Goal: Transaction & Acquisition: Purchase product/service

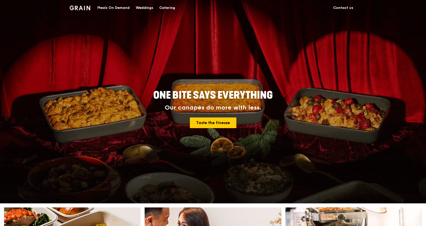
click at [170, 7] on div "Catering" at bounding box center [167, 7] width 16 height 15
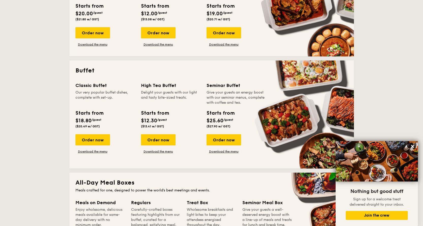
scroll to position [178, 0]
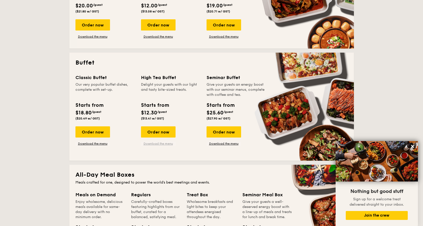
click at [161, 144] on link "Download the menu" at bounding box center [158, 144] width 35 height 4
click at [160, 134] on div "Order now" at bounding box center [158, 131] width 35 height 11
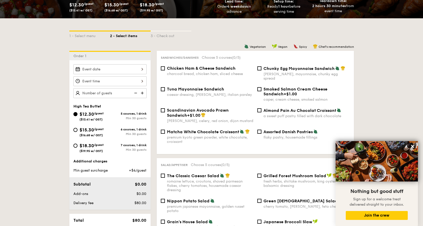
scroll to position [102, 0]
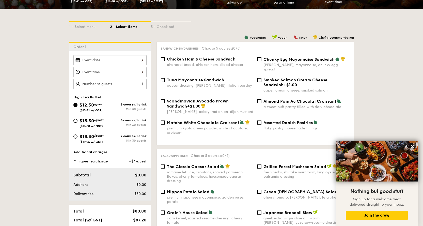
click at [99, 138] on div "$18.30 /guest ($19.95 w/ GST)" at bounding box center [92, 138] width 24 height 11
click at [78, 138] on input "$18.30 /guest ($19.95 w/ GST) 7 courses, 1 drink Min 30 guests" at bounding box center [75, 136] width 4 height 4
radio input "true"
click at [99, 123] on div "$15.30 /guest ($16.68 w/ GST)" at bounding box center [92, 122] width 24 height 11
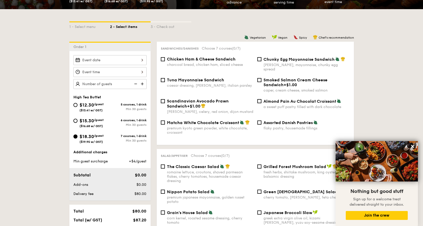
click at [78, 123] on input "$15.30 /guest ($16.68 w/ GST) 6 courses, 1 drink Min 30 guests" at bounding box center [75, 121] width 4 height 4
radio input "true"
type input "200 guests"
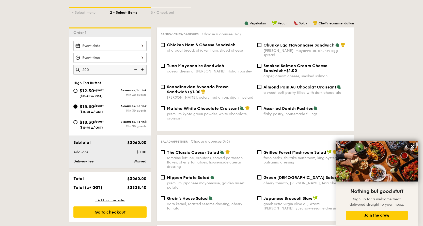
scroll to position [115, 0]
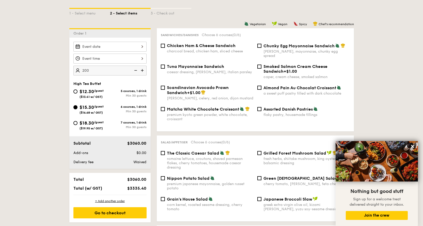
click at [92, 127] on span "($19.95 w/ GST)" at bounding box center [91, 129] width 23 height 4
click at [78, 125] on input "$18.30 /guest ($19.95 w/ GST) 7 courses, 1 drink Min 30 guests" at bounding box center [75, 123] width 4 height 4
radio input "true"
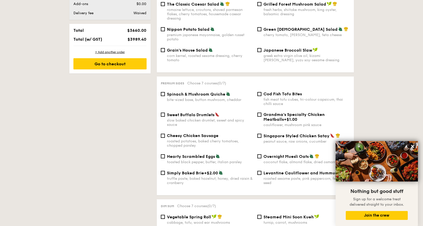
scroll to position [293, 0]
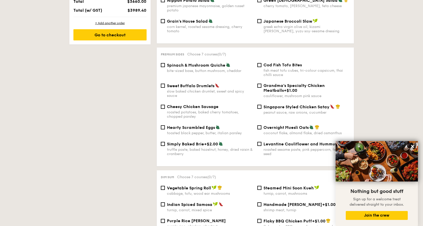
click at [267, 94] on div "cauliflower, mushroom pink sauce" at bounding box center [307, 96] width 86 height 4
click at [262, 88] on input "Grandma's Specialty Chicken Meatballs +$1.00 cauliflower, mushroom pink sauce" at bounding box center [259, 86] width 4 height 4
checkbox input "true"
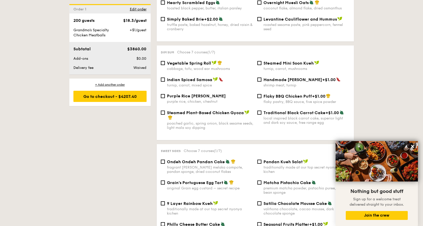
scroll to position [418, 0]
click at [276, 78] on div "Handmade [PERSON_NAME] +$1.00 shrimp meat, turnip" at bounding box center [307, 82] width 86 height 10
click at [262, 78] on input "Handmade [PERSON_NAME] +$1.00 shrimp meat, turnip" at bounding box center [259, 79] width 4 height 4
checkbox input "true"
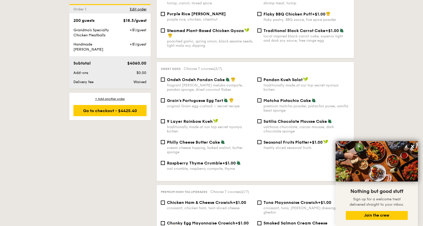
scroll to position [520, 0]
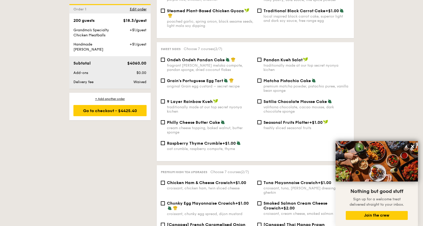
click at [196, 105] on div "traditionally made at our top secret nyonya kichen" at bounding box center [210, 109] width 86 height 9
click at [165, 101] on input "9 Layer Rainbow Kueh traditionally made at our top secret nyonya kichen" at bounding box center [163, 101] width 4 height 4
checkbox input "true"
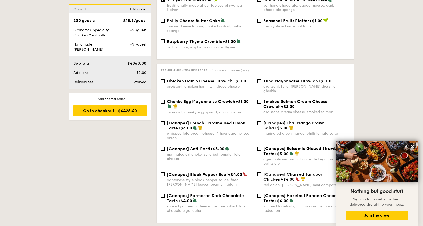
click at [197, 110] on div "croissant, chunky egg spread, dijon mustard" at bounding box center [210, 112] width 86 height 4
click at [165, 103] on input "Chunky Egg Mayonnaise Crowich +$1.00 croissant, chunky egg spread, dijon mustard" at bounding box center [163, 102] width 4 height 4
checkbox input "true"
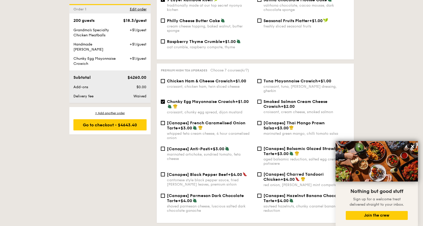
click at [291, 84] on div "croissant, tuna, [PERSON_NAME] dressing, gherkin" at bounding box center [307, 88] width 86 height 9
click at [262, 80] on input "Tuna Mayonnaise Crowich +$1.00 croissant, tuna, caesar dressing, gherkin" at bounding box center [259, 81] width 4 height 4
checkbox input "true"
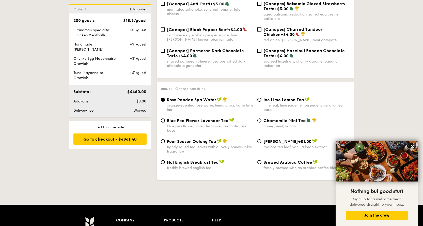
scroll to position [774, 0]
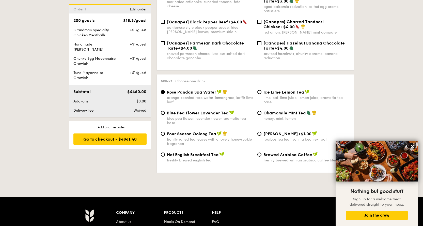
click at [258, 89] on div "Ice Lime Lemon Tea lime leaf, lime juice, lemon juice, aromatic tea base" at bounding box center [303, 96] width 97 height 15
click at [272, 89] on div "Ice Lime Lemon Tea lime leaf, lime juice, lemon juice, aromatic tea base" at bounding box center [307, 96] width 86 height 15
click at [262, 90] on input "Ice Lime Lemon Tea lime leaf, lime juice, lemon juice, aromatic tea base" at bounding box center [259, 92] width 4 height 4
radio input "true"
click at [122, 136] on div "Go to checkout - $4861.40" at bounding box center [109, 138] width 73 height 11
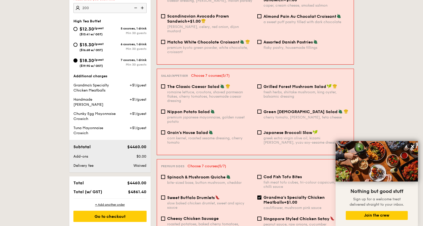
scroll to position [136, 0]
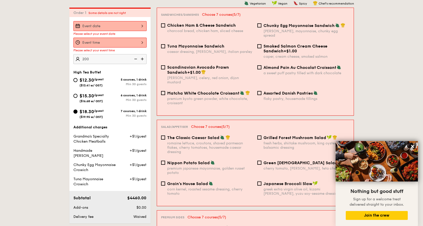
click at [109, 24] on div at bounding box center [109, 26] width 73 height 10
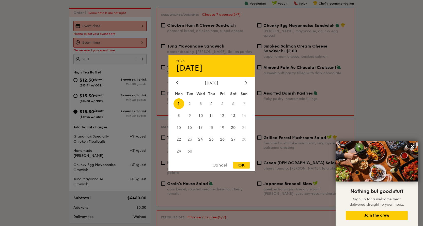
click at [244, 85] on div "[DATE]" at bounding box center [211, 82] width 71 height 5
click at [244, 84] on div at bounding box center [246, 82] width 5 height 5
click at [218, 126] on span "17" at bounding box center [222, 127] width 11 height 11
click at [213, 128] on span "16" at bounding box center [211, 127] width 11 height 11
click at [238, 165] on div "OK" at bounding box center [241, 165] width 17 height 7
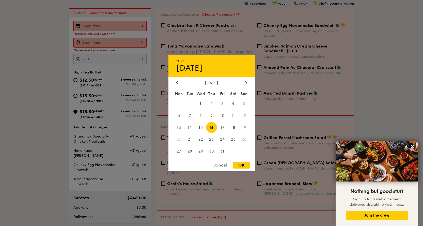
type input "[DATE]"
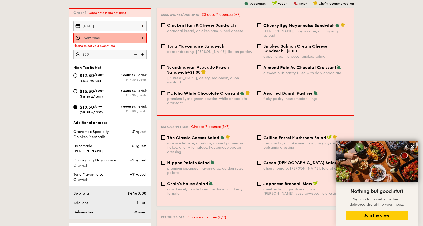
click at [131, 39] on div "12 1 2 3 4 5 6 7 8 9 10 11 00 15 30 45 am pm Cancel OK" at bounding box center [109, 38] width 73 height 10
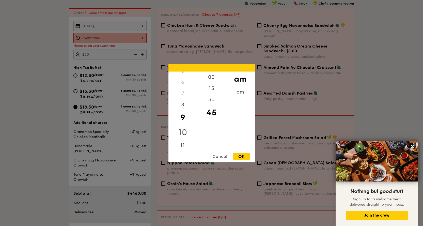
click at [185, 131] on div "10" at bounding box center [183, 132] width 29 height 15
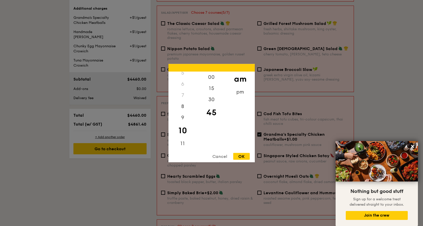
scroll to position [263, 0]
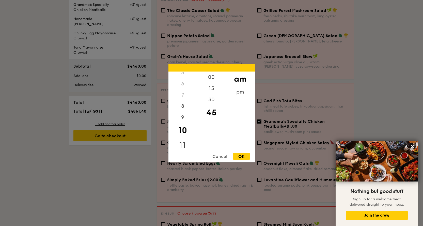
click at [185, 141] on div "11" at bounding box center [183, 145] width 29 height 15
drag, startPoint x: 214, startPoint y: 104, endPoint x: 209, endPoint y: 140, distance: 36.5
click at [209, 140] on div "00 15 30 45" at bounding box center [211, 110] width 29 height 78
click at [235, 93] on div "pm" at bounding box center [240, 93] width 29 height 15
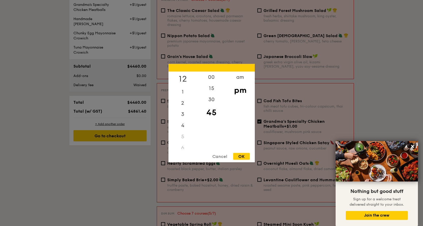
click at [185, 80] on div "12" at bounding box center [183, 78] width 29 height 15
drag, startPoint x: 211, startPoint y: 96, endPoint x: 215, endPoint y: 115, distance: 19.2
click at [215, 115] on div "00 15 30 45" at bounding box center [211, 110] width 29 height 78
click at [213, 75] on div "00" at bounding box center [211, 78] width 29 height 15
click at [240, 152] on div "12 1 2 3 4 5 6 7 8 9 10 11 00 15 30 45 am pm Cancel OK" at bounding box center [212, 113] width 86 height 98
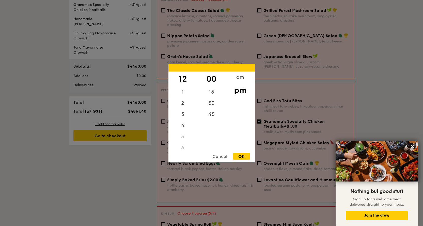
click at [240, 155] on div "OK" at bounding box center [241, 156] width 17 height 7
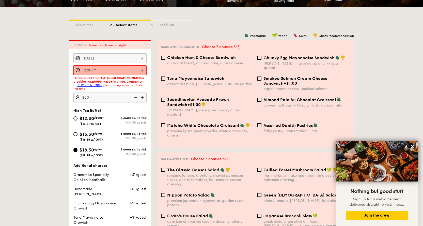
scroll to position [96, 0]
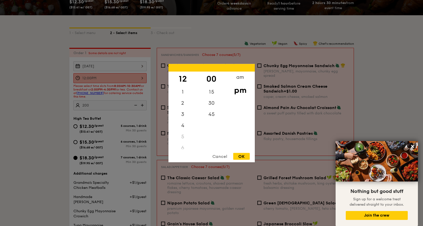
click at [129, 77] on div "12:00PM 12 1 2 3 4 5 6 7 8 9 10 11 00 15 30 45 am pm Cancel OK" at bounding box center [109, 78] width 73 height 10
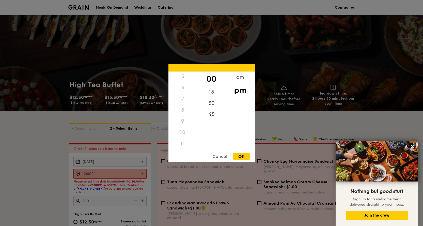
scroll to position [60, 0]
click at [183, 111] on div "8" at bounding box center [183, 109] width 29 height 11
click at [185, 105] on div "2" at bounding box center [183, 104] width 29 height 15
click at [211, 105] on div "30" at bounding box center [211, 104] width 29 height 15
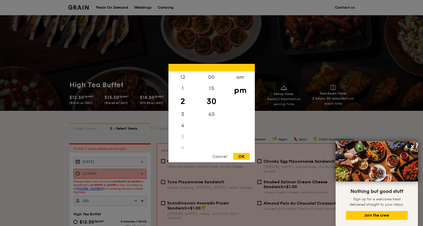
click at [242, 155] on div "OK" at bounding box center [241, 156] width 17 height 7
type input "2:30PM"
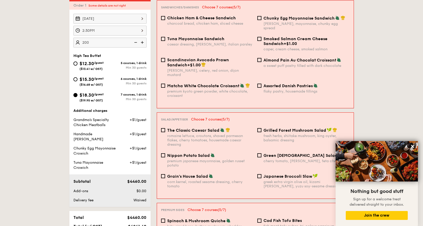
scroll to position [127, 0]
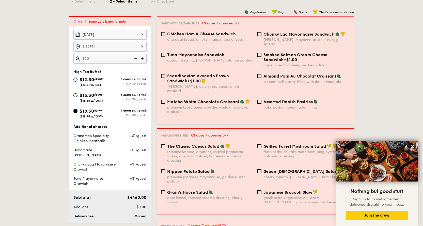
click at [277, 37] on div "Chunky Egg Mayonnaise Sandwich dijon mustard, mayonnaise, chunky egg spread" at bounding box center [307, 39] width 86 height 15
click at [262, 36] on input "Chunky Egg Mayonnaise Sandwich dijon mustard, mayonnaise, chunky egg spread" at bounding box center [259, 34] width 4 height 4
checkbox input "true"
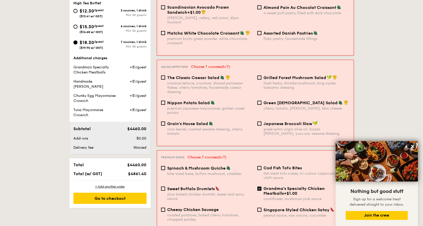
scroll to position [203, 0]
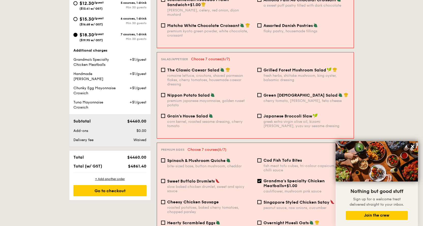
click at [198, 73] on div "romaine lettuce, croutons, shaved parmesan flakes, cherry tomatoes, housemade c…" at bounding box center [210, 79] width 86 height 13
click at [165, 68] on input "The Classic Caesar Salad romaine lettuce, croutons, shaved parmesan flakes, che…" at bounding box center [163, 70] width 4 height 4
checkbox input "true"
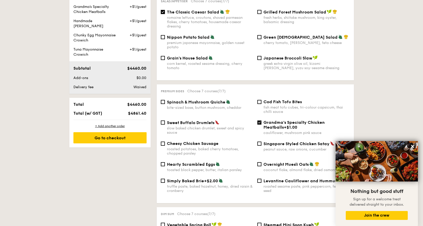
scroll to position [254, 0]
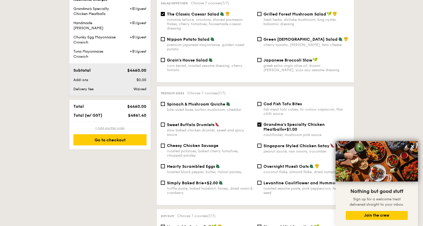
click at [115, 126] on div "+ Add another order" at bounding box center [109, 128] width 73 height 4
checkbox input "false"
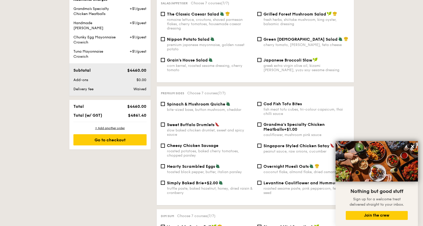
checkbox input "false"
radio input "true"
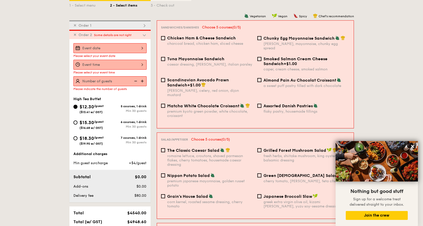
scroll to position [94, 0]
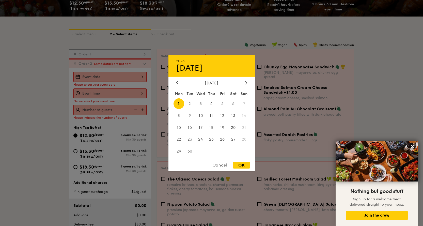
click at [127, 78] on div "2025 Sep [DATE] Tue Wed Thu Fri Sat Sun 1 2 3 4 5 6 7 8 9 10 11 12 13 14 15 16 …" at bounding box center [109, 77] width 73 height 10
click at [246, 82] on icon at bounding box center [246, 82] width 2 height 3
click at [227, 125] on span "17" at bounding box center [222, 127] width 11 height 11
click at [244, 165] on div "OK" at bounding box center [241, 165] width 17 height 7
type input "[DATE]"
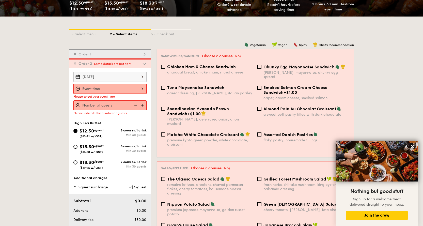
click at [123, 91] on div at bounding box center [109, 89] width 73 height 10
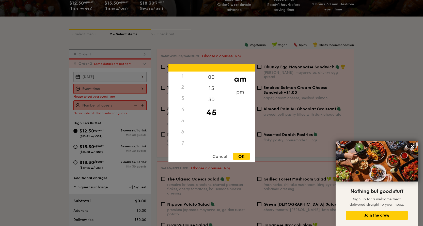
scroll to position [0, 0]
drag, startPoint x: 182, startPoint y: 97, endPoint x: 187, endPoint y: 97, distance: 5.1
click at [182, 97] on div "2" at bounding box center [183, 99] width 29 height 11
click at [238, 93] on div "pm" at bounding box center [240, 93] width 29 height 15
click at [184, 98] on div "2" at bounding box center [183, 101] width 29 height 15
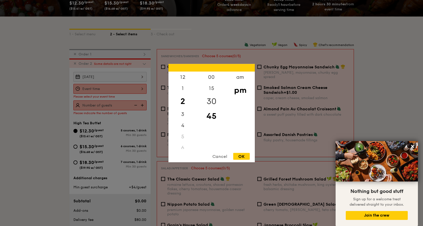
click at [212, 101] on div "30" at bounding box center [211, 101] width 29 height 15
click at [243, 156] on div "OK" at bounding box center [241, 156] width 17 height 7
type input "2:30PM"
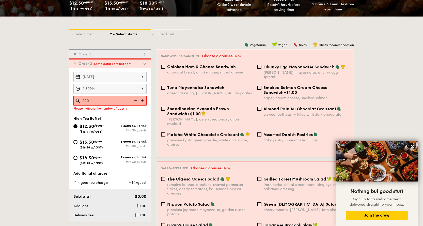
type input "200 guests"
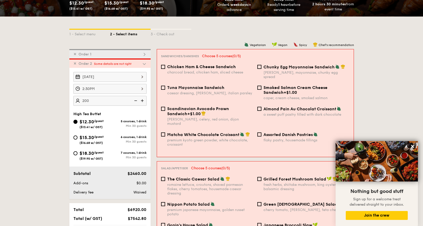
click at [94, 153] on span "$18.30" at bounding box center [87, 153] width 14 height 6
click at [78, 153] on input "$18.30 /guest ($19.95 w/ GST) 7 courses, 1 drink Min 30 guests" at bounding box center [75, 153] width 4 height 4
radio input "true"
click at [131, 54] on div "✕ Order 1" at bounding box center [109, 53] width 81 height 9
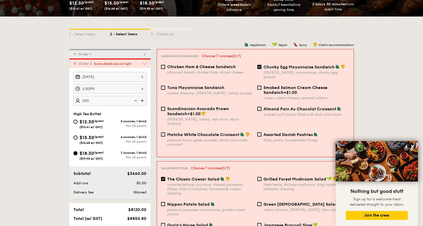
checkbox input "true"
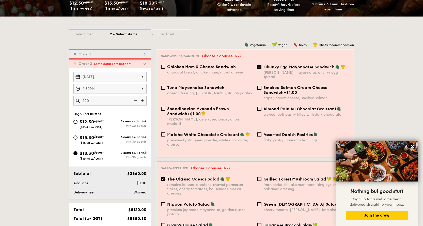
checkbox input "true"
radio input "false"
radio input "true"
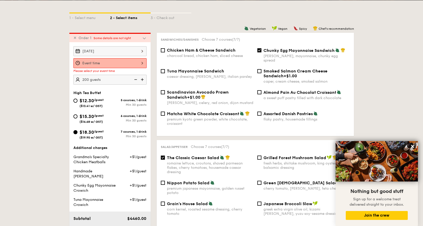
scroll to position [110, 0]
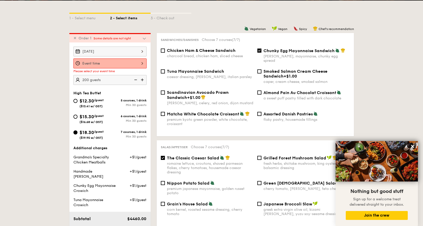
click at [134, 38] on div "✕ Order 1 Some details are not right" at bounding box center [109, 37] width 81 height 9
click at [143, 40] on img at bounding box center [144, 38] width 5 height 5
click at [125, 62] on div at bounding box center [109, 63] width 73 height 10
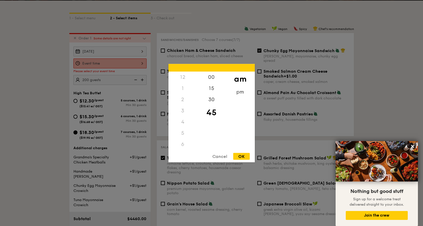
scroll to position [45, 0]
click at [237, 94] on div "pm" at bounding box center [240, 93] width 29 height 15
click at [183, 96] on div "2" at bounding box center [183, 95] width 29 height 15
drag, startPoint x: 206, startPoint y: 100, endPoint x: 213, endPoint y: 104, distance: 7.6
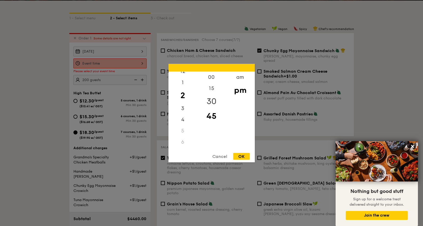
click at [207, 100] on div "30" at bounding box center [211, 101] width 29 height 15
click at [240, 154] on div "OK" at bounding box center [241, 156] width 17 height 7
type input "2:30PM"
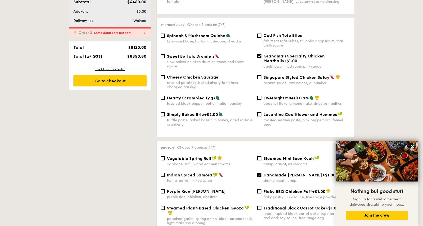
scroll to position [314, 0]
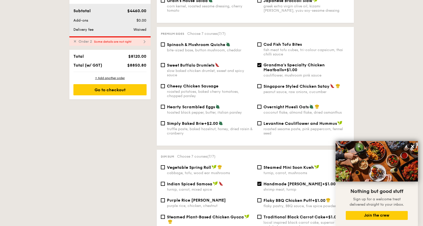
click at [196, 64] on div "Sweet Buffalo Drumlets slow baked chicken drumlet, sweet and spicy sauce" at bounding box center [210, 70] width 86 height 15
click at [165, 64] on input "Sweet Buffalo Drumlets slow baked chicken drumlet, sweet and spicy sauce" at bounding box center [163, 65] width 4 height 4
checkbox input "true"
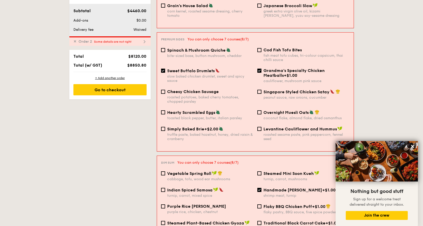
click at [285, 68] on div "Grandma's Specialty Chicken Meatballs +$1.00" at bounding box center [307, 73] width 86 height 10
click at [262, 69] on input "Grandma's Specialty Chicken Meatballs +$1.00 cauliflower, mushroom pink sauce" at bounding box center [259, 71] width 4 height 4
checkbox input "false"
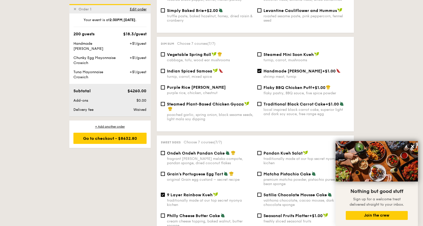
click at [291, 74] on div "shrimp meat, turnip" at bounding box center [307, 76] width 86 height 4
click at [262, 71] on input "Handmade [PERSON_NAME] +$1.00 shrimp meat, turnip" at bounding box center [259, 71] width 4 height 4
checkbox input "false"
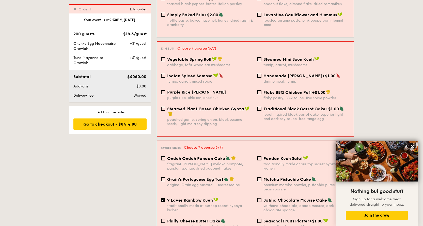
click at [225, 107] on span "Steamed Plant-Based Chicken Gyoza" at bounding box center [205, 109] width 77 height 5
click at [165, 107] on input "Steamed Plant-Based Chicken Gyoza poached garlic, spring onion, black sesame se…" at bounding box center [163, 109] width 4 height 4
checkbox input "true"
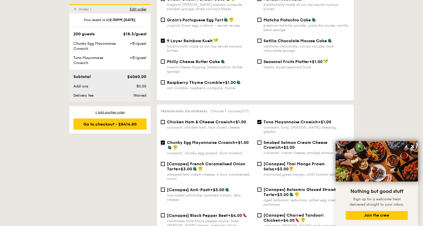
scroll to position [630, 0]
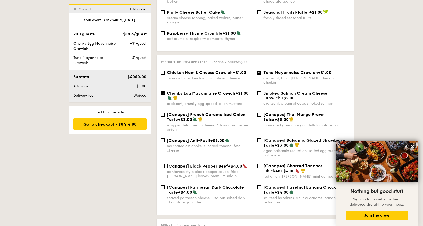
click at [214, 91] on span "Chunky Egg Mayonnaise Crowich" at bounding box center [201, 93] width 68 height 5
click at [165, 91] on input "Chunky Egg Mayonnaise Crowich +$1.00 croissant, chunky egg spread, dijon mustard" at bounding box center [163, 93] width 4 height 4
checkbox input "false"
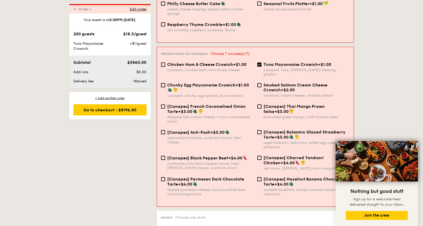
scroll to position [658, 0]
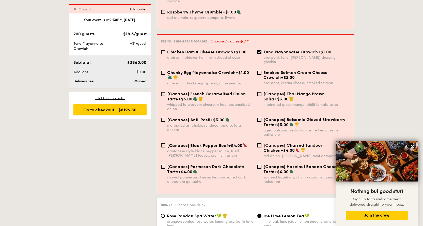
click at [278, 55] on div "croissant, tuna, [PERSON_NAME] dressing, gherkin" at bounding box center [307, 59] width 86 height 9
click at [262, 50] on input "Tuna Mayonnaise Crowich +$1.00 croissant, tuna, caesar dressing, gherkin" at bounding box center [259, 52] width 4 height 4
checkbox input "false"
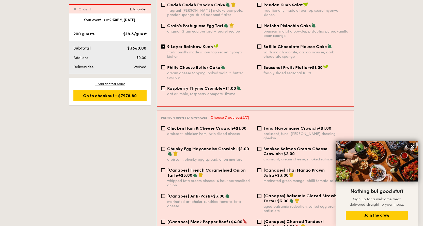
scroll to position [530, 0]
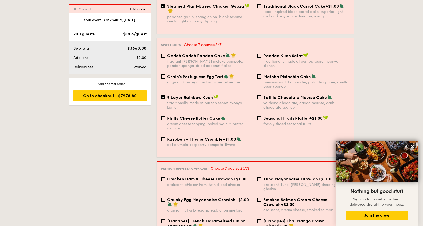
click at [295, 101] on div "valrhona chocolate, cacao mousse, dark chocolate sponge" at bounding box center [307, 105] width 86 height 9
click at [262, 95] on input "Satilia Chocolate Mousse Cake valrhona chocolate, cacao mousse, dark chocolate …" at bounding box center [259, 97] width 4 height 4
checkbox input "true"
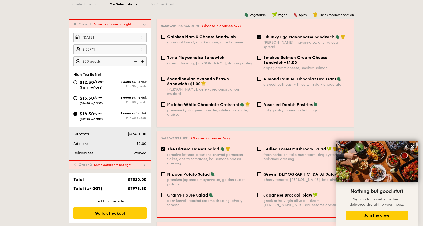
scroll to position [124, 0]
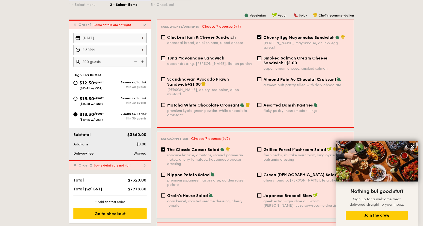
click at [211, 62] on div "caesar dressing, [PERSON_NAME], italian parsley" at bounding box center [210, 64] width 86 height 4
click at [165, 59] on input "Tuna Mayonnaise Sandwich caesar dressing, [GEOGRAPHIC_DATA], italian parsley" at bounding box center [163, 58] width 4 height 4
checkbox input "true"
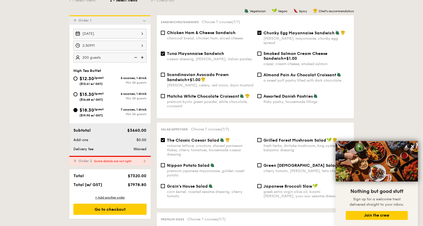
scroll to position [141, 0]
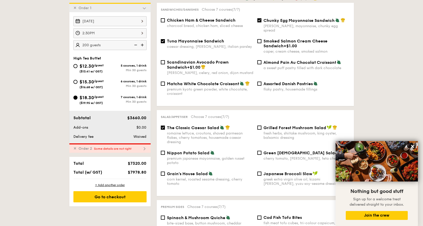
click at [131, 148] on span "Some details are not right" at bounding box center [112, 149] width 37 height 4
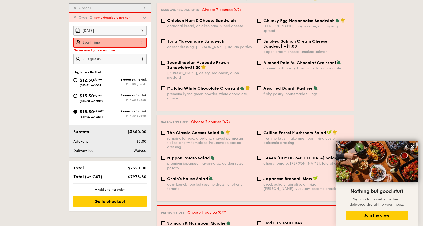
checkbox input "false"
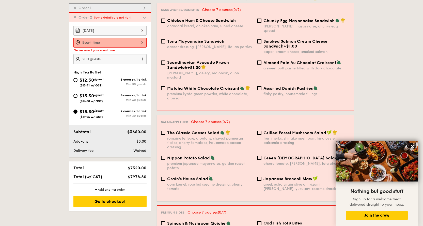
checkbox input "false"
radio input "true"
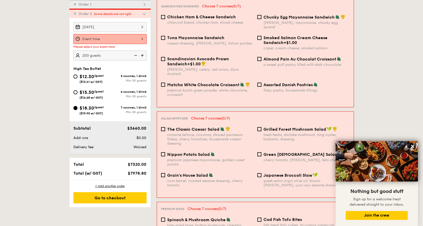
scroll to position [145, 0]
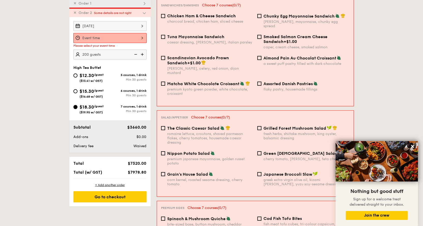
click at [121, 38] on div at bounding box center [109, 38] width 73 height 10
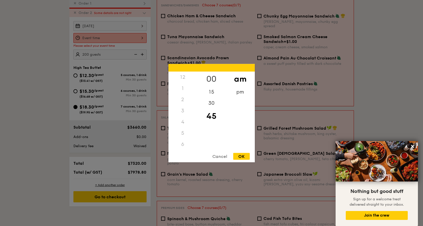
scroll to position [45, 0]
click at [238, 91] on div "pm" at bounding box center [240, 93] width 29 height 15
click at [186, 103] on div "2" at bounding box center [183, 101] width 29 height 15
click at [207, 101] on div "30" at bounding box center [211, 101] width 29 height 15
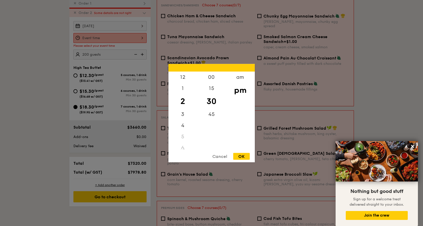
click at [242, 157] on div "OK" at bounding box center [241, 156] width 17 height 7
type input "2:30PM"
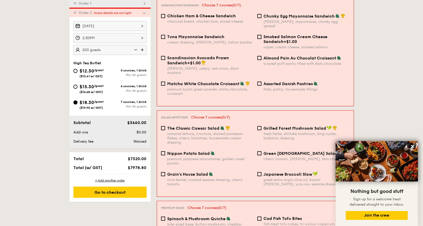
click at [207, 19] on div "charcoal bread, chicken ham, sliced cheese" at bounding box center [210, 21] width 86 height 4
click at [165, 18] on input "Chicken Ham & Cheese Sandwich charcoal bread, chicken ham, sliced cheese" at bounding box center [163, 16] width 4 height 4
checkbox input "true"
click at [210, 34] on span "Tuna Mayonnaise Sandwich" at bounding box center [195, 36] width 57 height 5
click at [165, 35] on input "Tuna Mayonnaise Sandwich caesar dressing, [GEOGRAPHIC_DATA], italian parsley" at bounding box center [163, 37] width 4 height 4
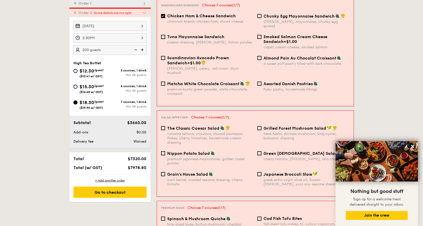
checkbox input "true"
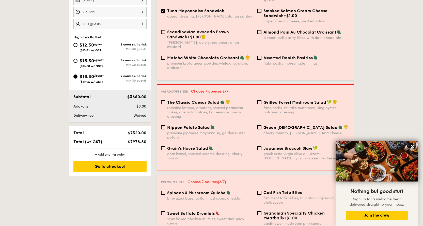
scroll to position [196, 0]
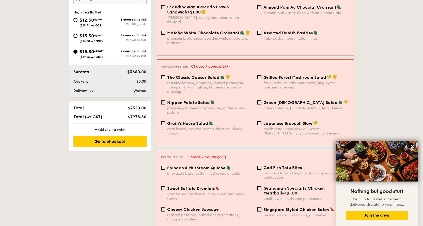
click at [202, 81] on div "romaine lettuce, croutons, shaved parmesan flakes, cherry tomatoes, housemade c…" at bounding box center [210, 87] width 86 height 13
click at [165, 76] on input "The Classic Caesar Salad romaine lettuce, croutons, shaved parmesan flakes, che…" at bounding box center [163, 77] width 4 height 4
checkbox input "true"
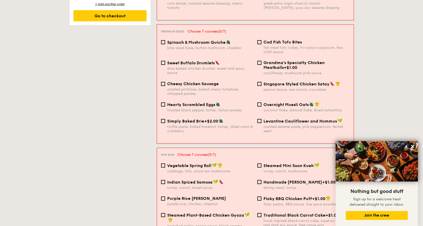
scroll to position [323, 0]
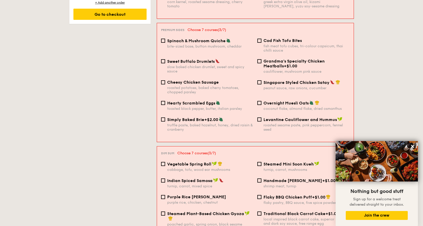
click at [197, 86] on div "roasted potatoes, baked cherry tomatoes, chopped parsley" at bounding box center [210, 90] width 86 height 9
click at [165, 80] on input "Cheesy Chicken Sausage roasted potatoes, baked cherry tomatoes, chopped parsley" at bounding box center [163, 82] width 4 height 4
checkbox input "true"
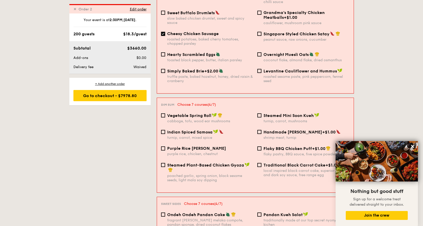
scroll to position [399, 0]
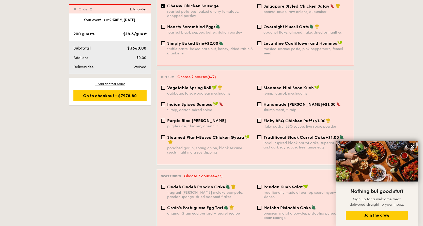
click at [201, 87] on div "Vegetable Spring Roll cabbage, tofu, wood ear mushrooms Steamed Mini Soon Kueh …" at bounding box center [255, 93] width 193 height 17
click at [203, 91] on div "cabbage, tofu, wood ear mushrooms" at bounding box center [210, 93] width 86 height 4
click at [165, 86] on input "Vegetable Spring Roll cabbage, tofu, wood ear mushrooms" at bounding box center [163, 88] width 4 height 4
checkbox input "true"
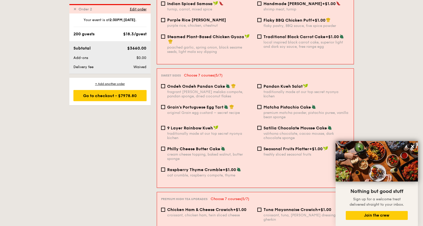
scroll to position [501, 0]
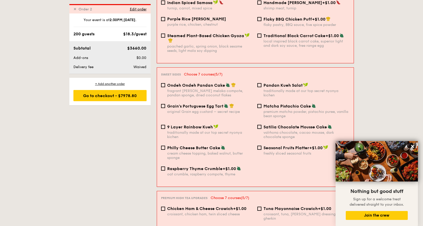
click at [276, 110] on div "premium matcha powder, pistachio puree, vanilla bean sponge" at bounding box center [307, 114] width 86 height 9
click at [262, 104] on input "Matcha Pistachio Cake premium matcha powder, pistachio puree, vanilla bean spon…" at bounding box center [259, 106] width 4 height 4
checkbox input "true"
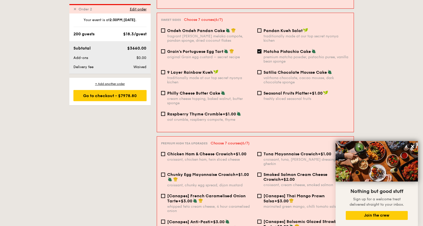
scroll to position [526, 0]
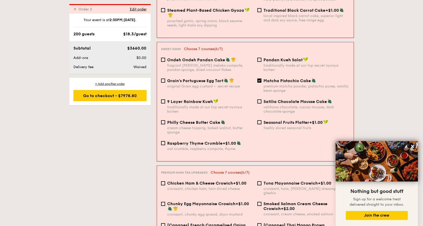
click at [204, 78] on div "Grain's Portuguese Egg Tart original Grain egg custard – secret recipe" at bounding box center [210, 83] width 86 height 10
click at [165, 79] on input "Grain's Portuguese Egg Tart original Grain egg custard – secret recipe" at bounding box center [163, 81] width 4 height 4
checkbox input "true"
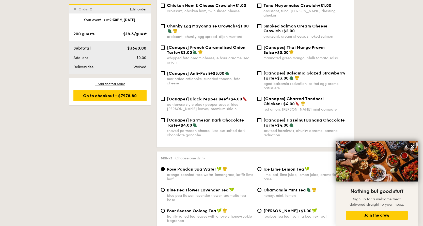
scroll to position [753, 0]
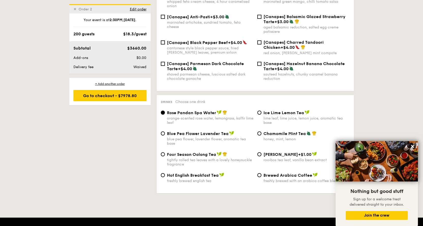
click at [201, 158] on div "tightly rolled tea leaves with a lovely honeysuckle fragrance" at bounding box center [210, 162] width 86 height 9
click at [165, 152] on input "Four Season Oolong Tea tightly rolled tea leaves with a lovely honeysuckle frag…" at bounding box center [163, 154] width 4 height 4
radio input "true"
click at [131, 99] on div "Go to checkout - $7978.80" at bounding box center [109, 95] width 73 height 11
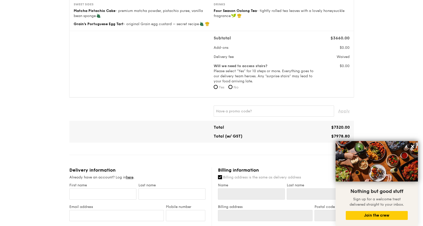
scroll to position [330, 0]
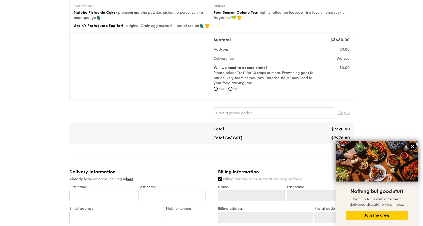
click at [413, 146] on icon at bounding box center [412, 146] width 3 height 3
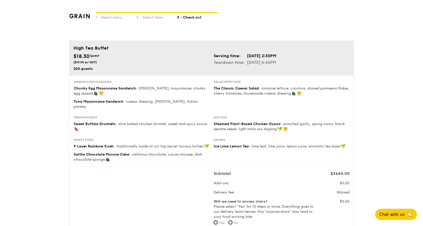
scroll to position [0, 0]
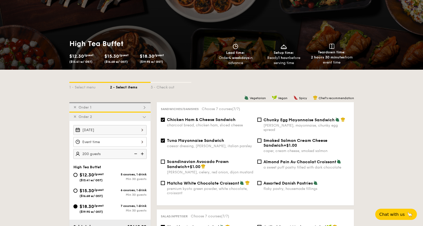
scroll to position [39, 0]
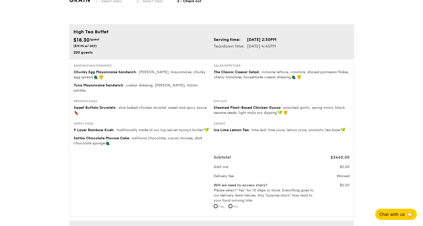
scroll to position [25, 0]
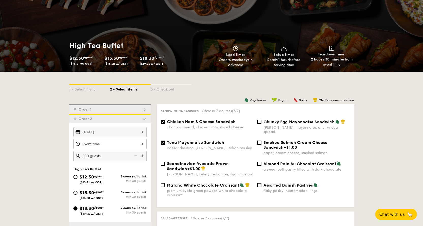
scroll to position [90, 0]
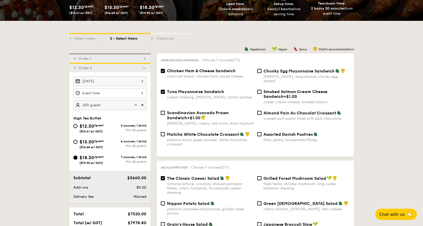
click at [98, 143] on div "$15.30 /guest ($16.68 w/ GST)" at bounding box center [92, 143] width 24 height 11
click at [78, 143] on input "$15.30 /guest ($16.68 w/ GST) 6 courses, 1 drink Min 30 guests" at bounding box center [75, 142] width 4 height 4
radio input "true"
checkbox input "false"
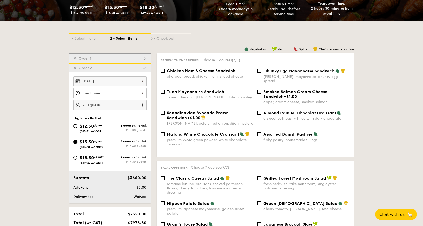
checkbox input "false"
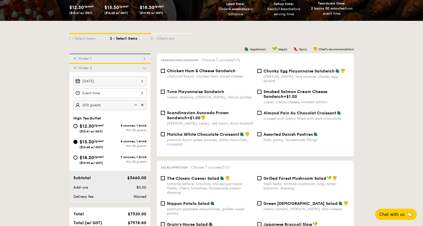
radio input "true"
click at [118, 90] on div at bounding box center [109, 93] width 73 height 10
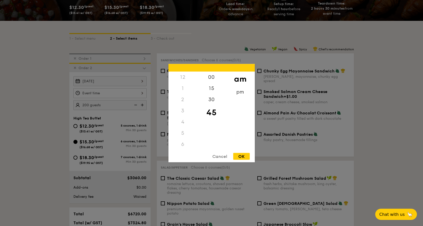
scroll to position [45, 0]
click at [242, 159] on div "OK" at bounding box center [241, 156] width 17 height 7
type input "9:45AM"
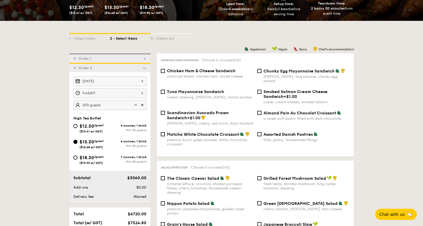
click at [116, 59] on div "✕ Order 1" at bounding box center [109, 57] width 81 height 9
checkbox input "true"
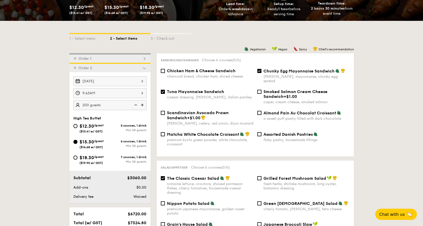
checkbox input "true"
radio input "false"
radio input "true"
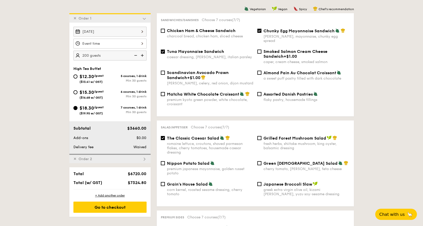
scroll to position [136, 0]
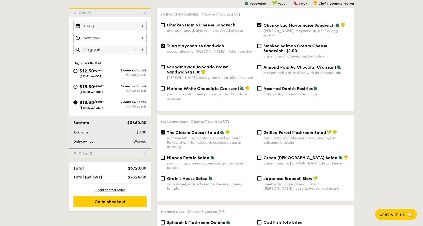
click at [111, 39] on div at bounding box center [109, 38] width 73 height 10
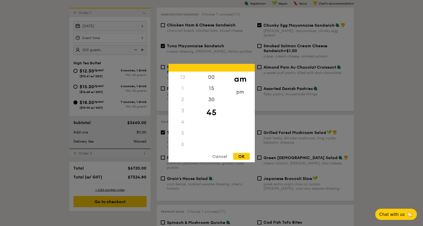
scroll to position [45, 0]
click at [243, 157] on div "OK" at bounding box center [241, 156] width 17 height 7
type input "9:45AM"
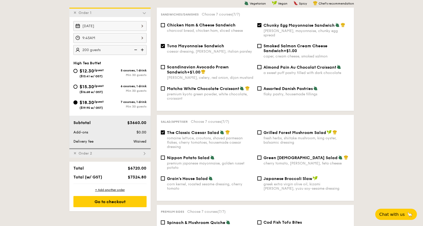
drag, startPoint x: 104, startPoint y: 89, endPoint x: 136, endPoint y: 93, distance: 32.5
click at [104, 89] on div "$15.30 /guest ($16.68 w/ GST)" at bounding box center [92, 88] width 24 height 11
click at [78, 89] on input "$15.30 /guest ($16.68 w/ GST) 6 courses, 1 drink Min 30 guests" at bounding box center [75, 87] width 4 height 4
radio input "true"
checkbox input "false"
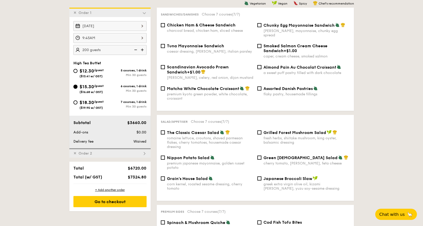
checkbox input "false"
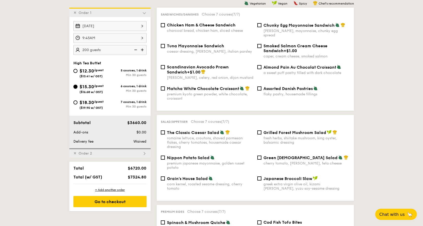
checkbox input "false"
radio input "true"
